Goal: Transaction & Acquisition: Subscribe to service/newsletter

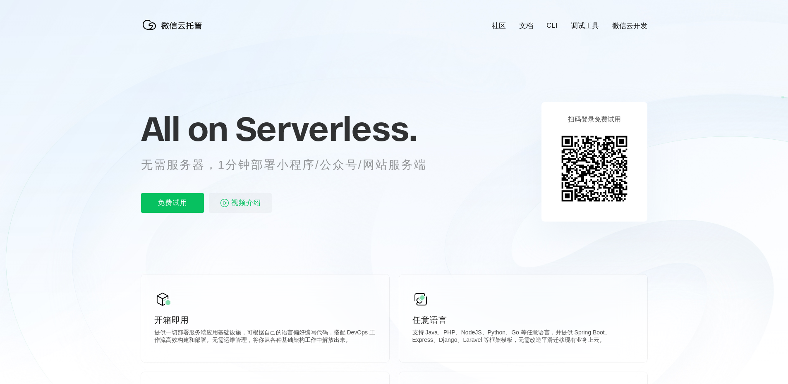
scroll to position [0, 1470]
click at [174, 204] on p "免费试用" at bounding box center [172, 203] width 63 height 20
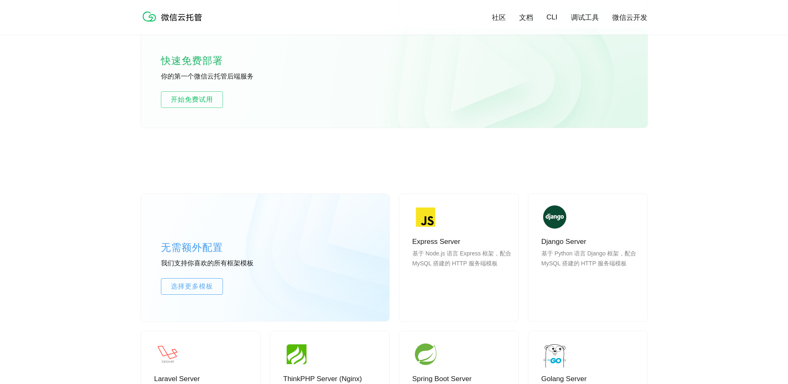
scroll to position [537, 0]
drag, startPoint x: 200, startPoint y: 83, endPoint x: 199, endPoint y: 93, distance: 9.9
click at [200, 84] on div "快速免费部署 你的第一个微信云托管后端服务 开始免费试用" at bounding box center [394, 77] width 506 height 99
click at [198, 104] on span "开始免费试用" at bounding box center [191, 99] width 61 height 10
